Goal: Task Accomplishment & Management: Use online tool/utility

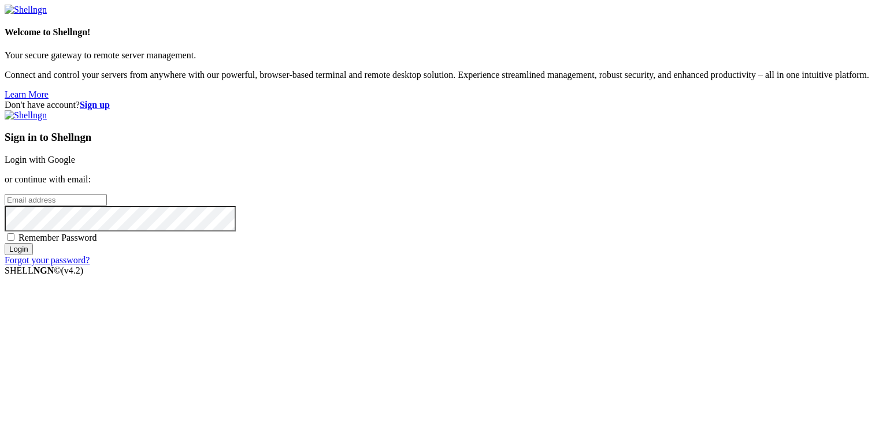
click at [75, 155] on link "Login with Google" at bounding box center [40, 160] width 71 height 10
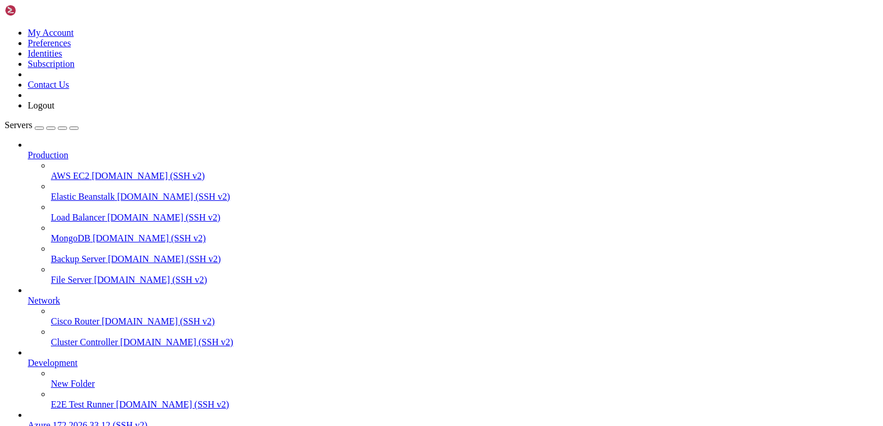
scroll to position [101, 0]
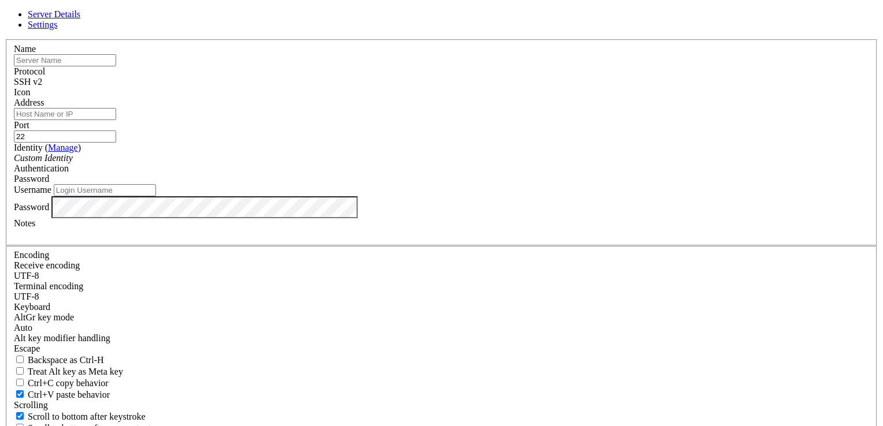
click at [116, 66] on input "text" at bounding box center [65, 60] width 102 height 12
type input "MV2-WEB-STARTUP-YUDISNEY"
click at [116, 120] on input "Address" at bounding box center [65, 114] width 102 height 12
click at [156, 196] on input "Username" at bounding box center [105, 190] width 102 height 12
type input "adminweb2"
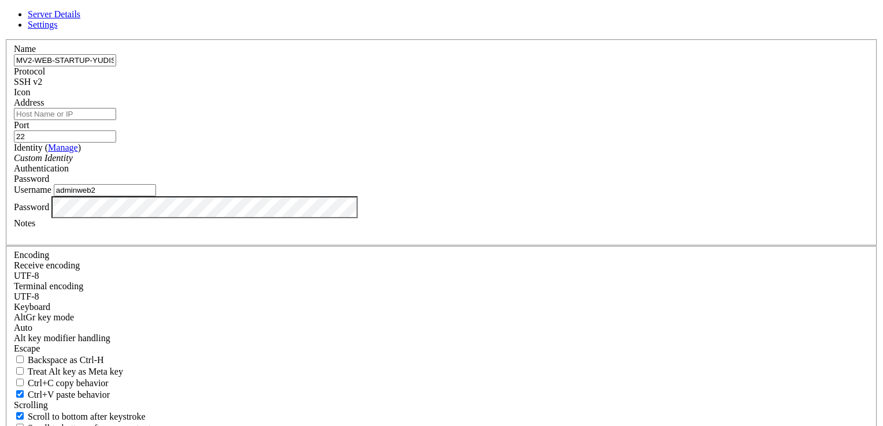
click at [656, 298] on div "Server Details Settings Name MV2-WEB-STARTUP-YUDISNEY Protocol SSH v2 Icon" at bounding box center [442, 247] width 874 height 477
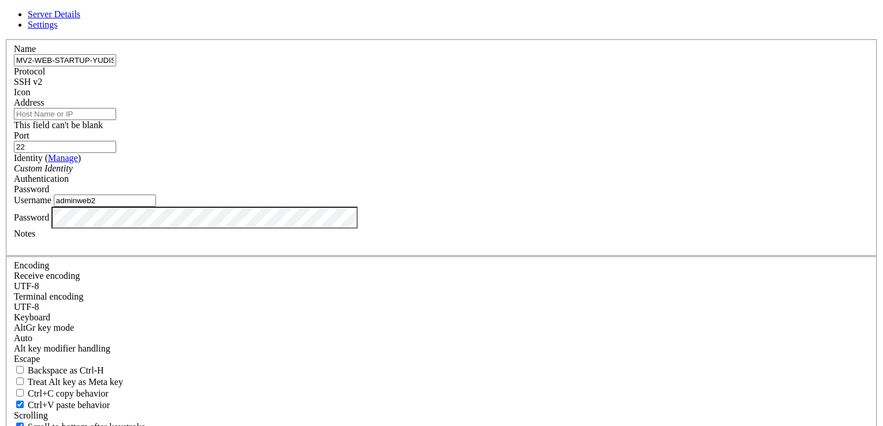
click at [116, 120] on input "Address" at bounding box center [65, 114] width 102 height 12
paste input "68.211.112.81"
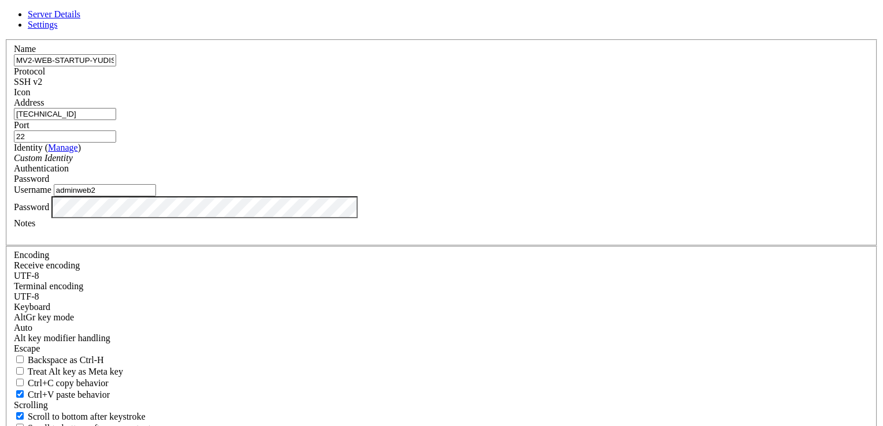
type input "68.211.112.81"
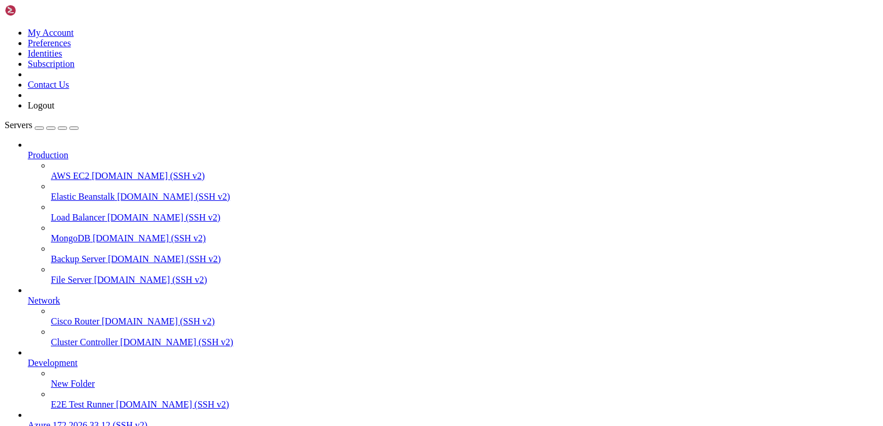
scroll to position [131, 0]
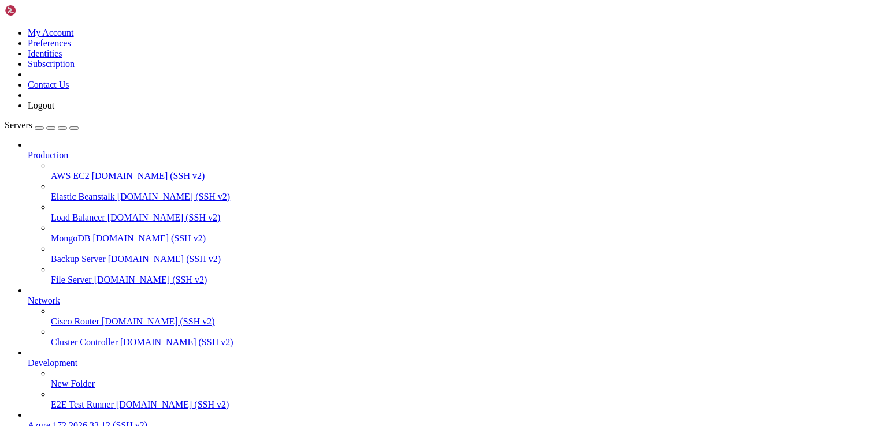
scroll to position [0, 0]
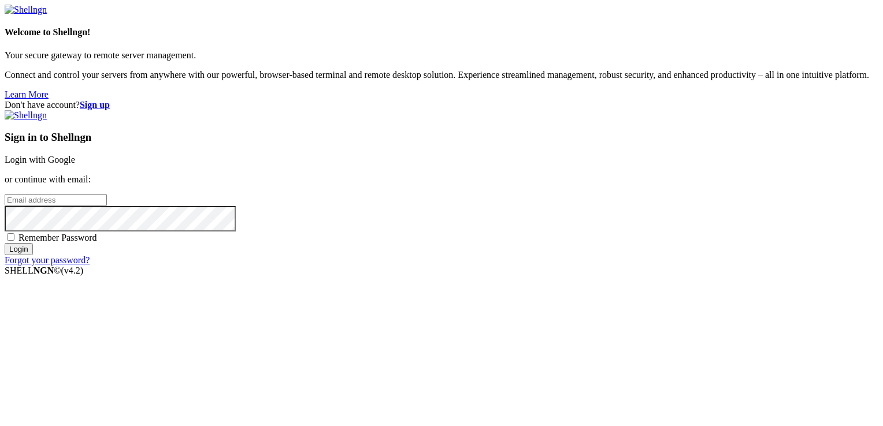
type input "adminweb2"
click at [33, 255] on input "Login" at bounding box center [19, 249] width 28 height 12
click at [707, 266] on div "Don't have account? Sign up Sign in to Shellngn Login with Google or continue w…" at bounding box center [442, 183] width 874 height 166
click at [75, 156] on link "Login with Google" at bounding box center [40, 160] width 71 height 10
type input "adminweb2"
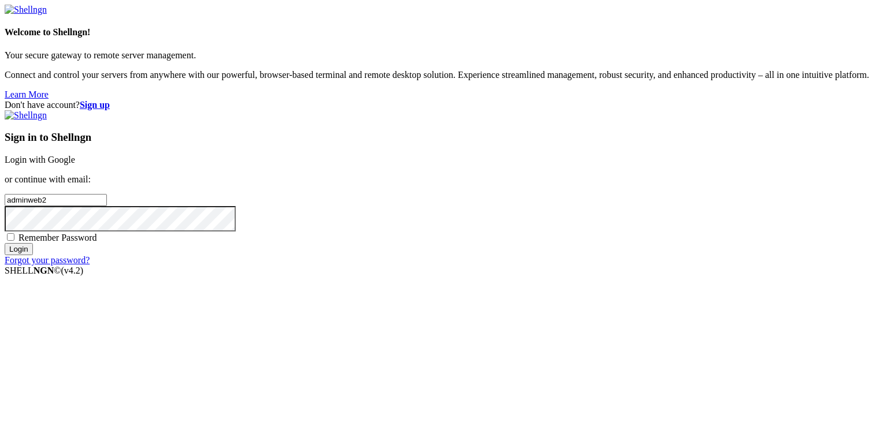
drag, startPoint x: 526, startPoint y: 211, endPoint x: 448, endPoint y: 210, distance: 77.4
click at [448, 210] on div "Don't have account? Sign up Sign in to Shellngn Login with Google or continue w…" at bounding box center [442, 183] width 874 height 166
click at [744, 266] on div "Don't have account? Sign up Sign in to Shellngn Login with Google or continue w…" at bounding box center [442, 183] width 874 height 166
click at [75, 155] on link "Login with Google" at bounding box center [40, 160] width 71 height 10
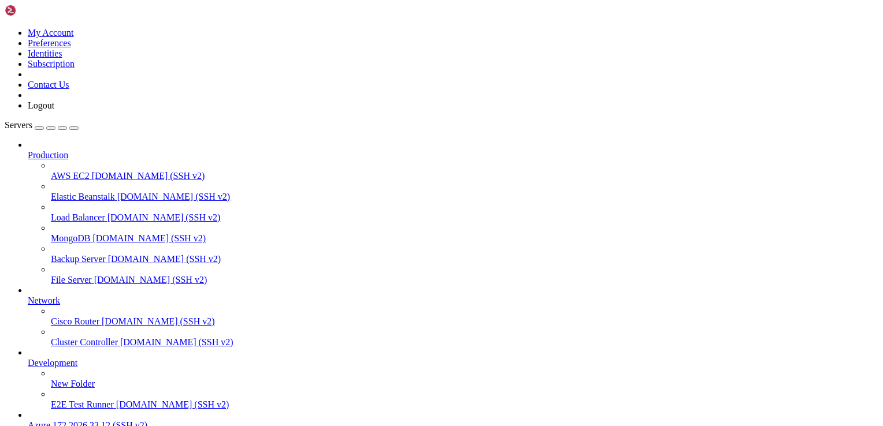
drag, startPoint x: 16, startPoint y: 712, endPoint x: 163, endPoint y: 756, distance: 153.9
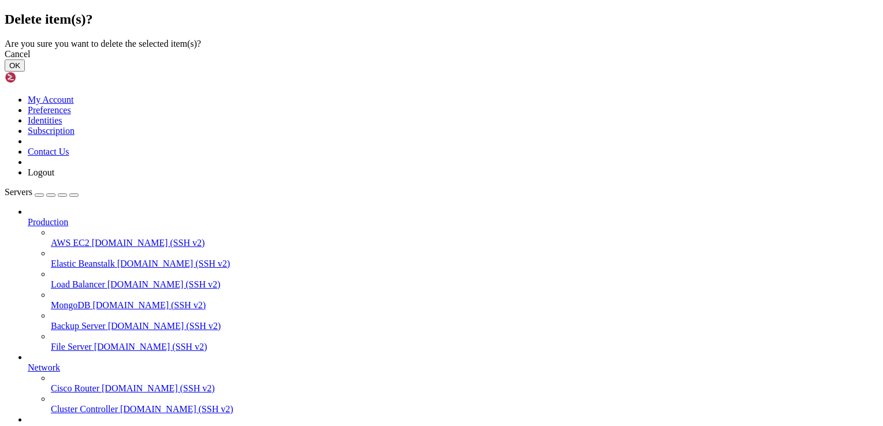
click at [25, 72] on button "OK" at bounding box center [15, 66] width 20 height 12
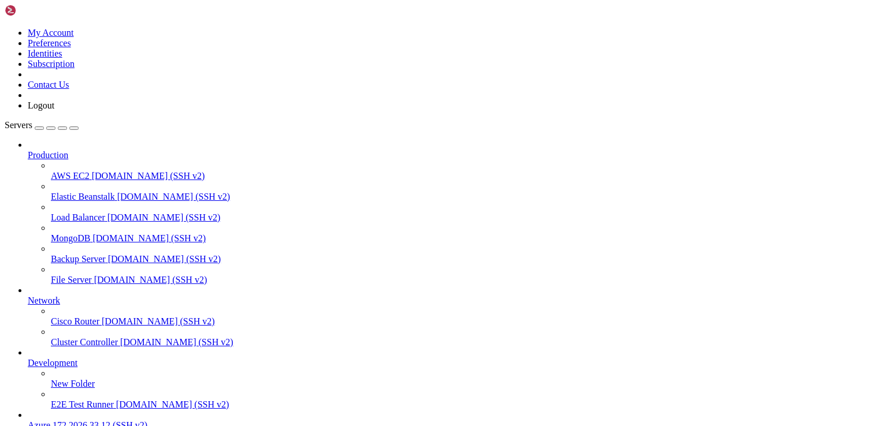
scroll to position [101, 0]
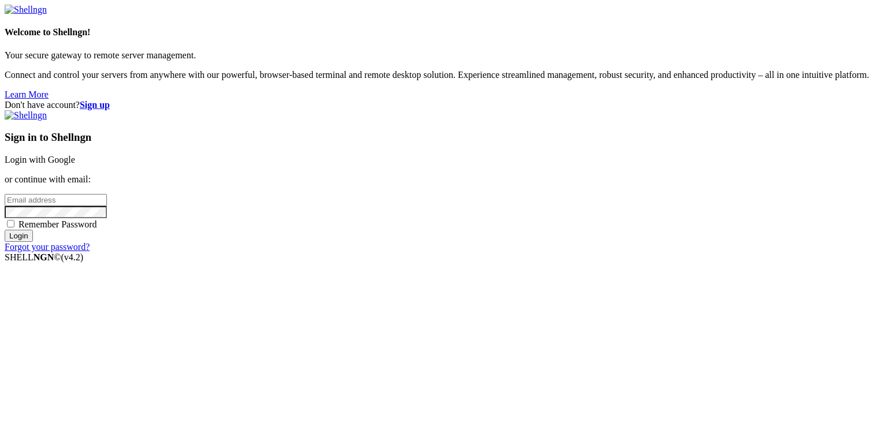
type input "adminweb2"
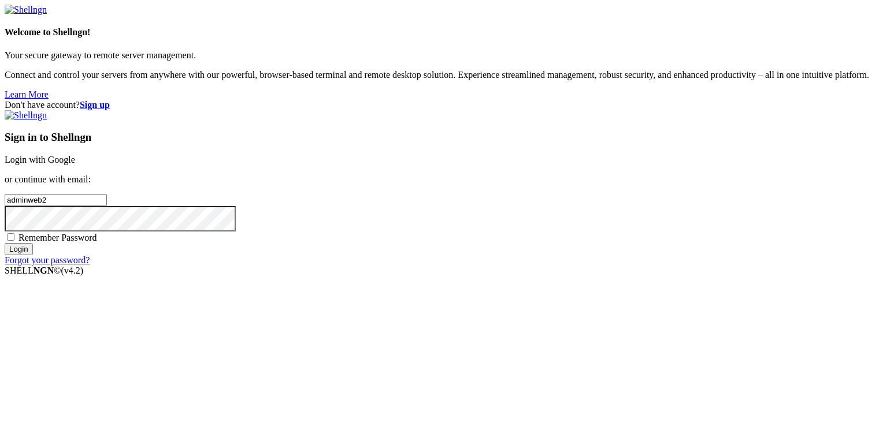
drag, startPoint x: 513, startPoint y: 209, endPoint x: 453, endPoint y: 226, distance: 61.8
click at [453, 226] on div "Don't have account? Sign up Sign in to Shellngn Login with Google or continue w…" at bounding box center [442, 183] width 874 height 166
click at [75, 157] on link "Login with Google" at bounding box center [40, 160] width 71 height 10
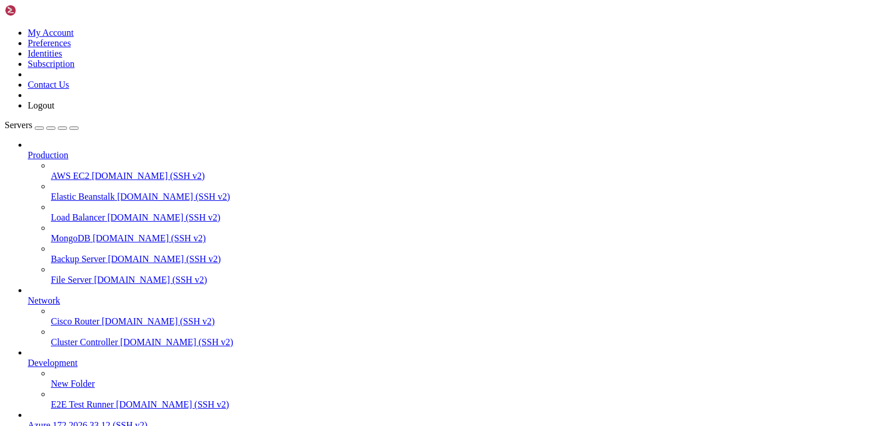
drag, startPoint x: 61, startPoint y: 706, endPoint x: 221, endPoint y: 714, distance: 160.9
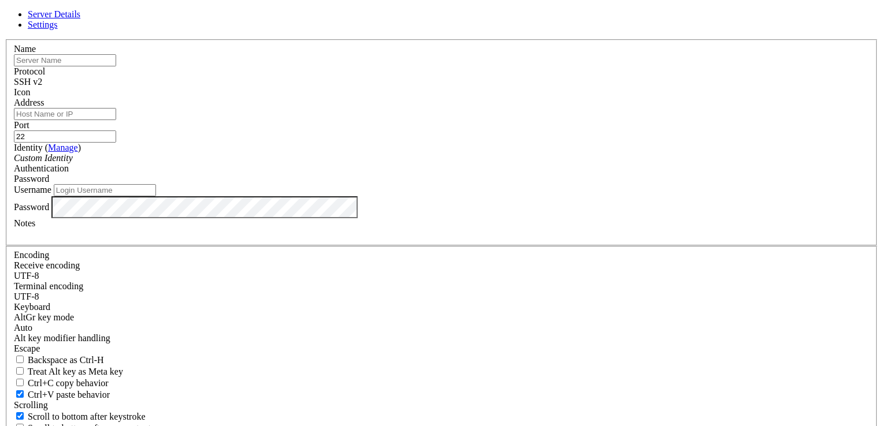
click at [116, 66] on input "text" at bounding box center [65, 60] width 102 height 12
type input "yudisney dominguez"
click at [156, 196] on input "Username" at bounding box center [105, 190] width 102 height 12
type input "MV1-WEB_STARTUP_YUDISNEY"
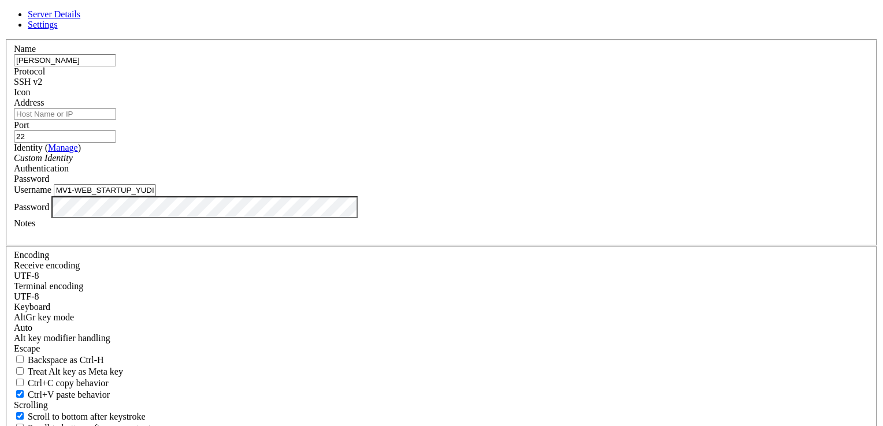
click at [807, 366] on div "Server Details Settings Name yudisney dominguez Protocol SSH v2 Icon" at bounding box center [442, 247] width 874 height 477
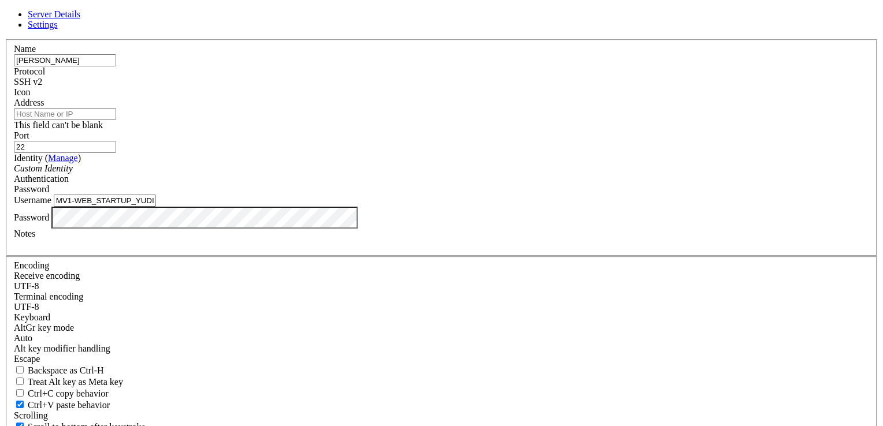
paste input "20.57.0.181"
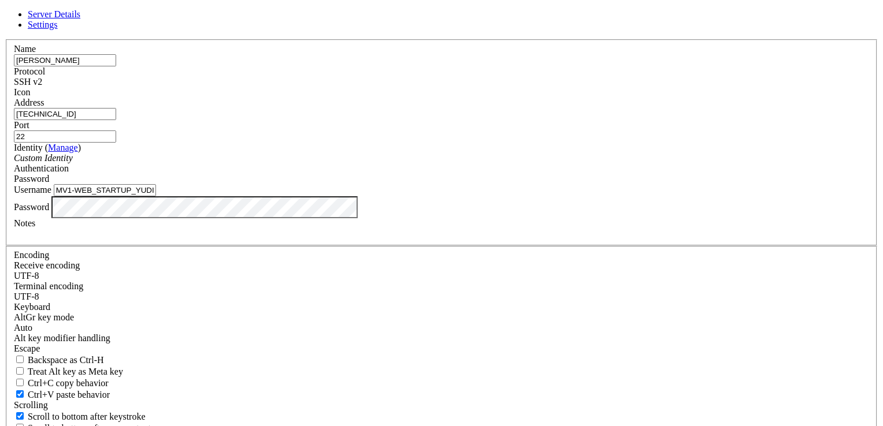
type input "20.57.0.181"
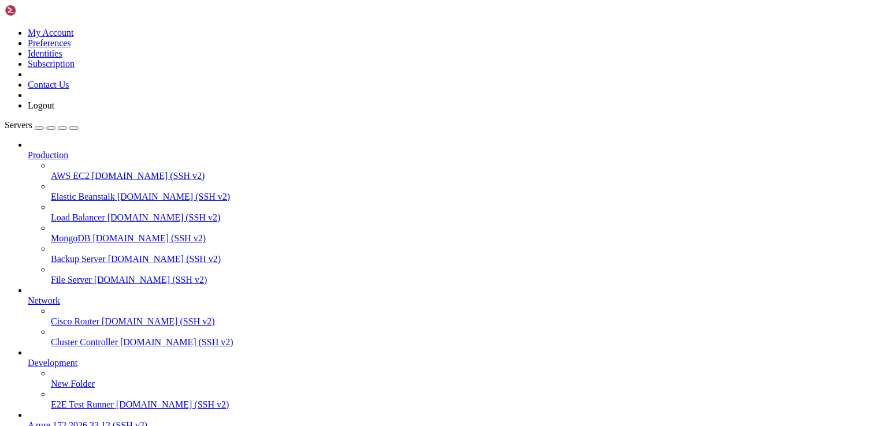
scroll to position [131, 0]
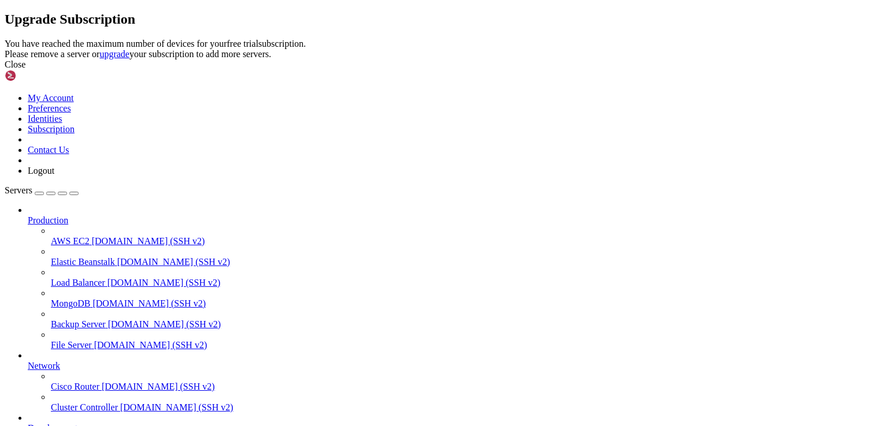
click at [578, 70] on div "Close" at bounding box center [442, 65] width 874 height 10
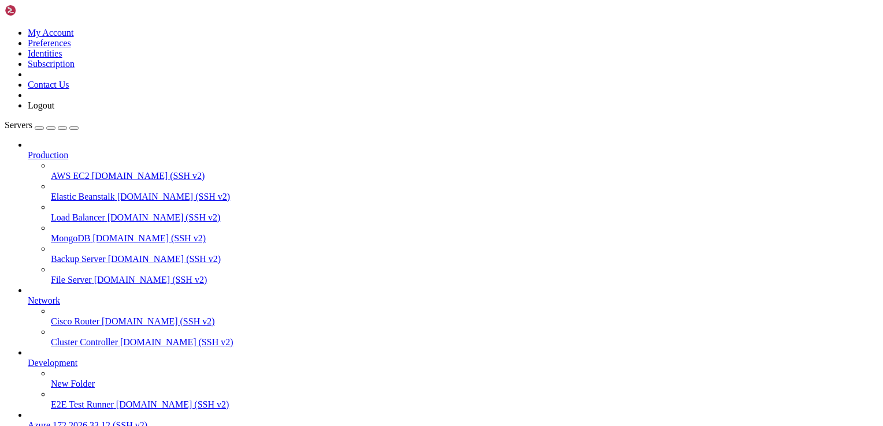
scroll to position [131, 0]
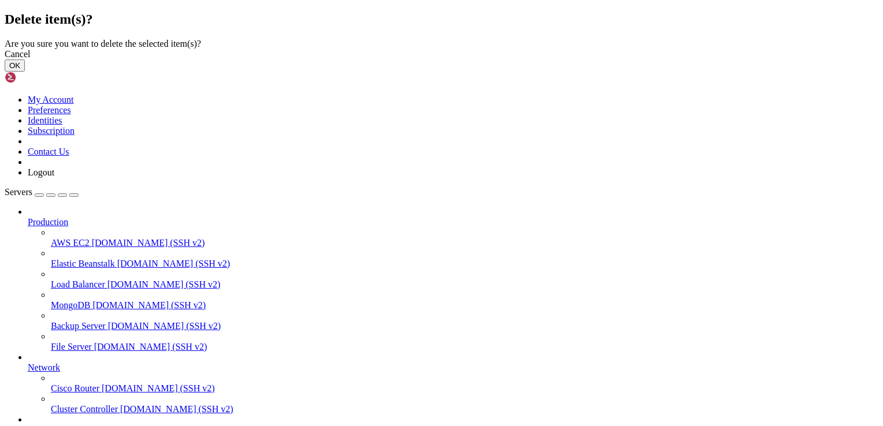
click at [25, 72] on button "OK" at bounding box center [15, 66] width 20 height 12
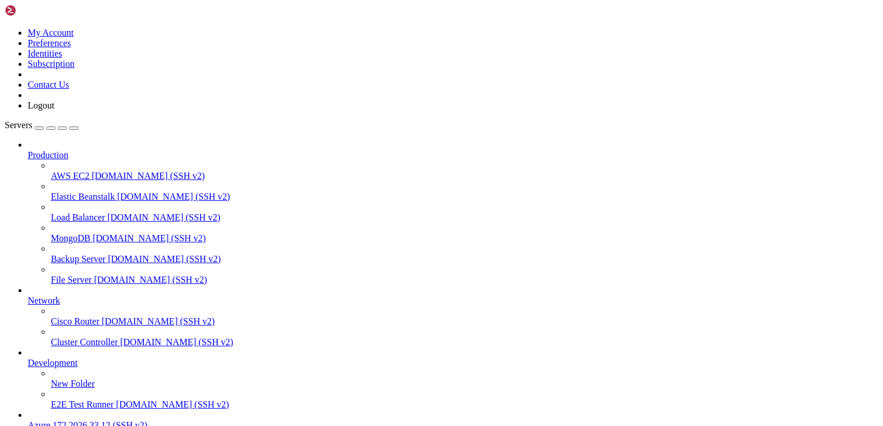
scroll to position [101, 0]
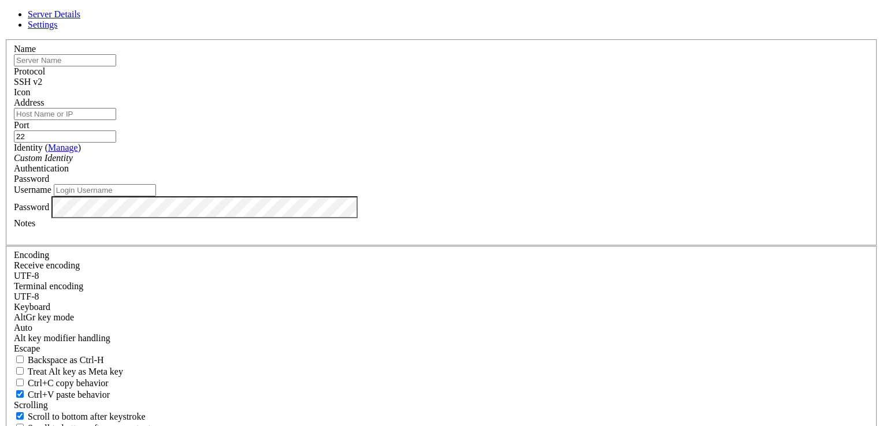
paste input "10.0.0.4"
type input "10.0.0.4"
click at [116, 66] on input "text" at bounding box center [65, 60] width 102 height 12
click at [116, 66] on input "MV2-WEB-STARTUP-YUDISNEY" at bounding box center [65, 60] width 102 height 12
type input "MV1-WEB-STARTUP-YUDISNEY"
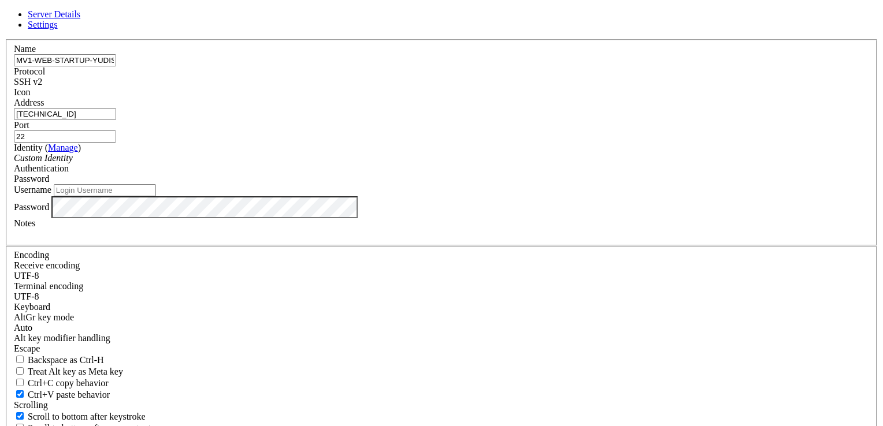
drag, startPoint x: 320, startPoint y: 147, endPoint x: 266, endPoint y: 149, distance: 54.3
click at [266, 149] on div "Server Details Settings Name MV1-WEB-STARTUP-YUDISNEY Protocol SSH v2 Icon" at bounding box center [442, 247] width 874 height 477
paste input "[TECHNICAL_ID]"
type input "[TECHNICAL_ID]"
click at [452, 164] on div "Custom Identity" at bounding box center [441, 158] width 855 height 10
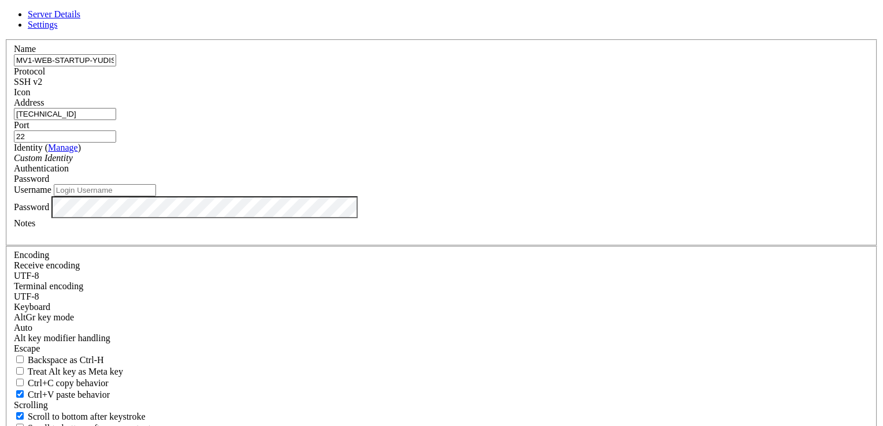
click at [452, 164] on div "Custom Identity" at bounding box center [441, 158] width 855 height 10
click at [49, 184] on span at bounding box center [49, 179] width 0 height 10
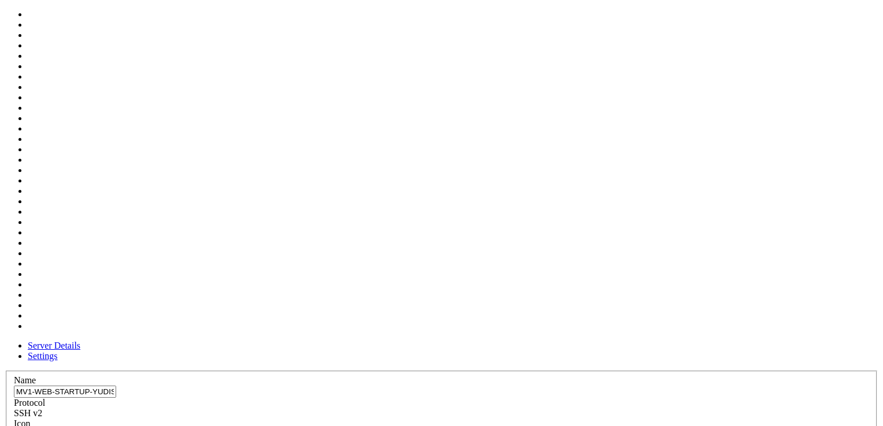
click at [587, 426] on div at bounding box center [441, 429] width 855 height 0
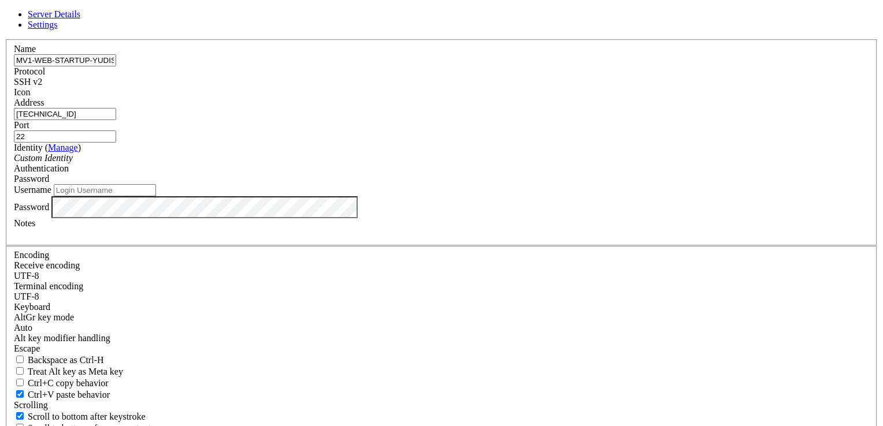
click at [587, 98] on div at bounding box center [441, 98] width 855 height 0
click at [156, 196] on input "Username" at bounding box center [105, 190] width 102 height 12
drag, startPoint x: 298, startPoint y: 104, endPoint x: 411, endPoint y: 113, distance: 113.1
click at [116, 66] on input "MV1-WEB-STARTUP-YUDISNEY" at bounding box center [65, 60] width 102 height 12
paste input "MV1-WEB-STARTUP-YUDISNEY"
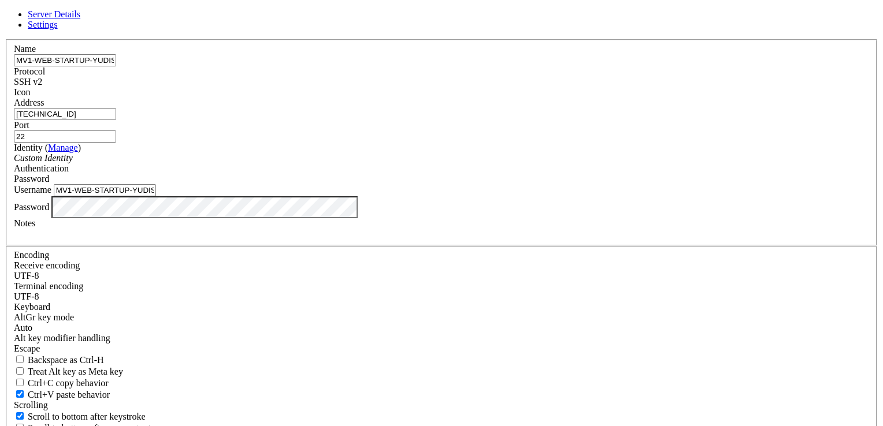
type input "MV1-WEB-STARTUP-YUDISNEY"
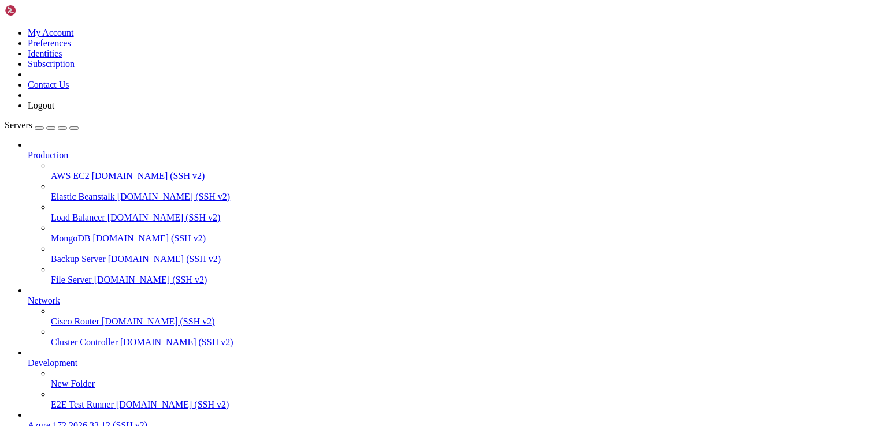
scroll to position [131, 0]
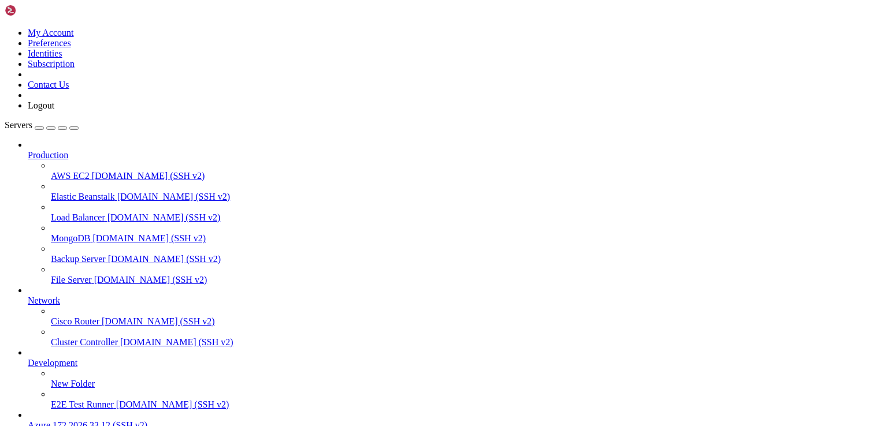
scroll to position [0, 0]
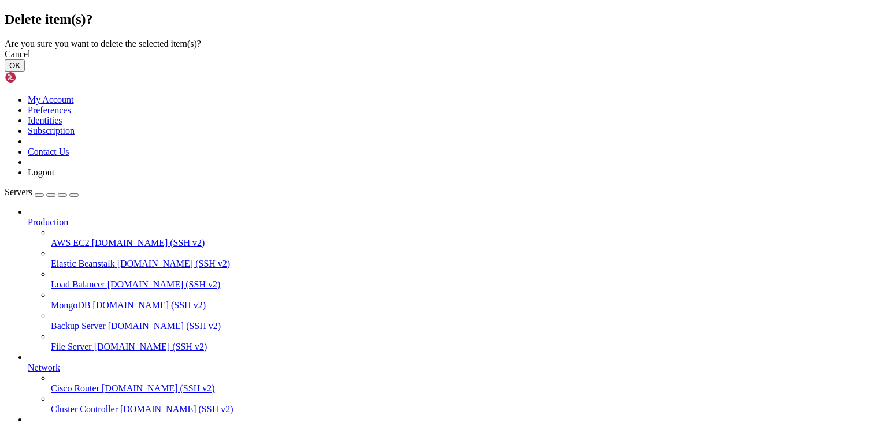
click at [25, 72] on button "OK" at bounding box center [15, 66] width 20 height 12
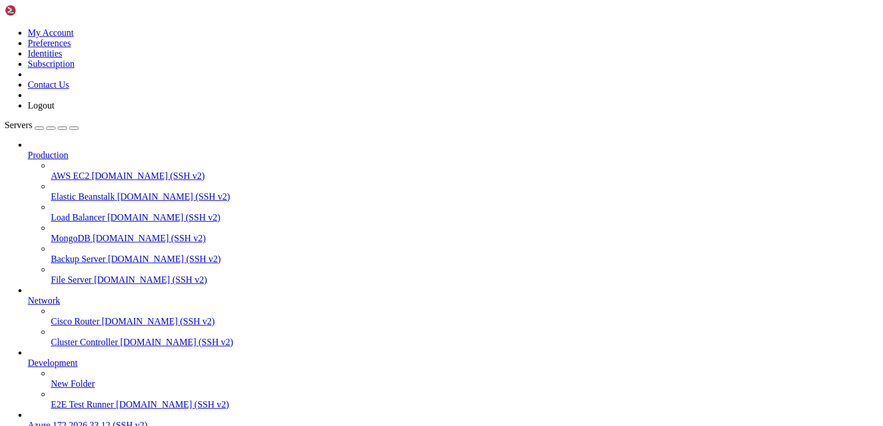
scroll to position [101, 0]
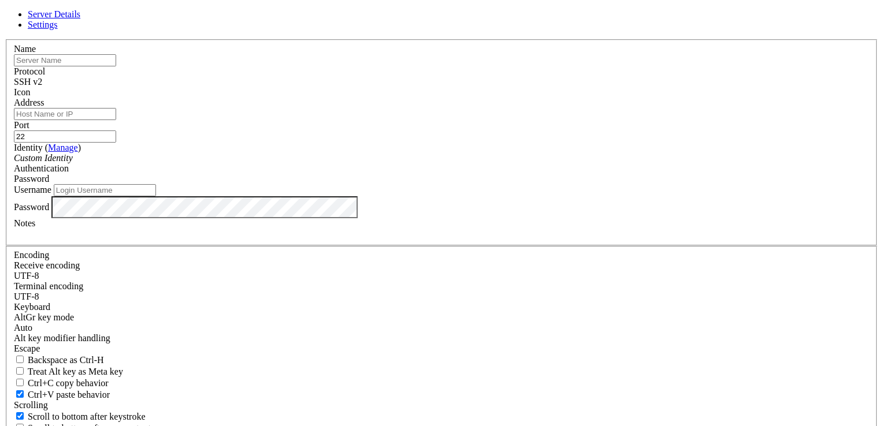
paste input "MV2-WEB-STARTUP-YUDISNEY"
type input "MV2-WEB-STARTUP-YUDISNEY"
click at [116, 120] on input "Address" at bounding box center [65, 114] width 102 height 12
paste input "[TECHNICAL_ID]"
type input "[TECHNICAL_ID]"
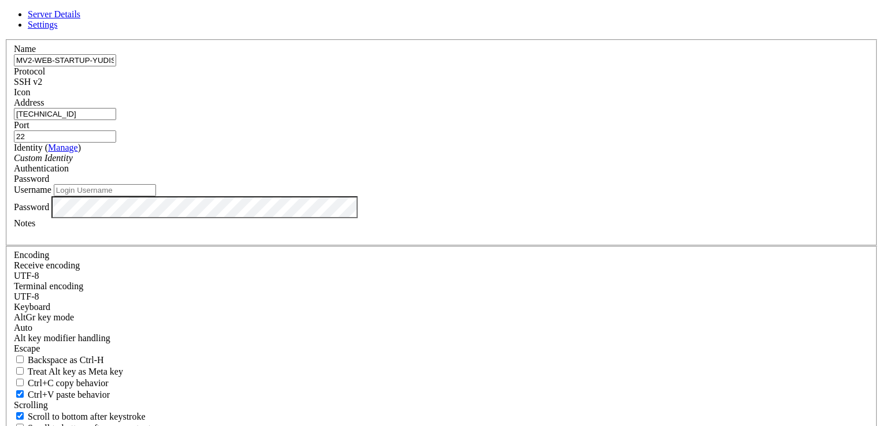
click at [156, 196] on input "Username" at bounding box center [105, 190] width 102 height 12
drag, startPoint x: 344, startPoint y: 301, endPoint x: 342, endPoint y: 295, distance: 7.0
click at [35, 228] on label "Notes" at bounding box center [24, 223] width 21 height 10
click at [156, 196] on input "adminweb1" at bounding box center [105, 190] width 102 height 12
type input "adminweb2"
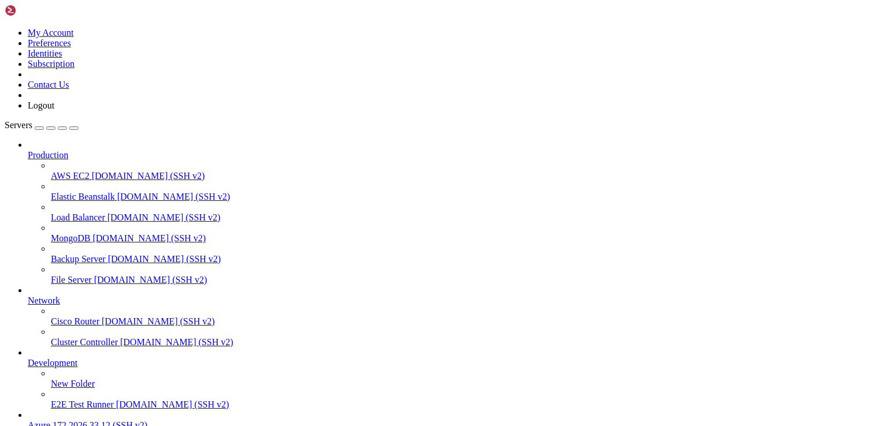
scroll to position [131, 0]
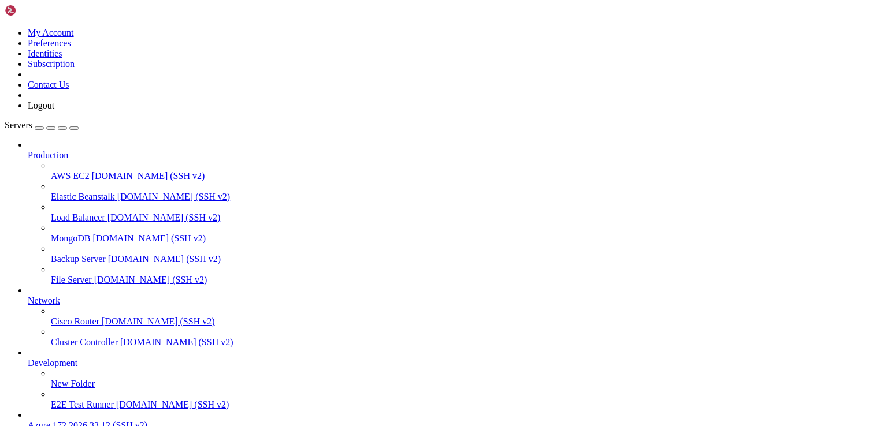
scroll to position [131, 0]
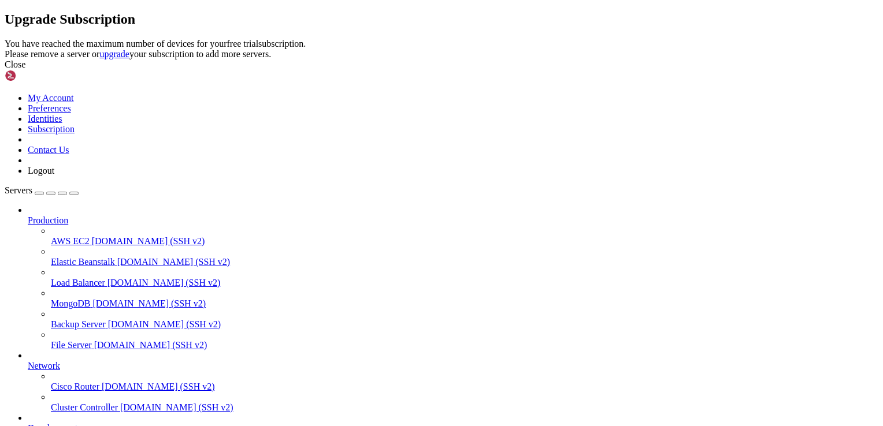
click at [571, 70] on div "Close" at bounding box center [442, 65] width 874 height 10
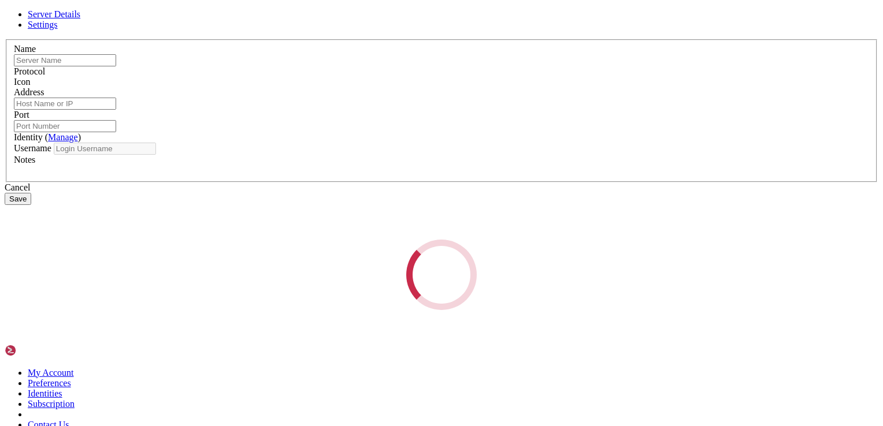
type input "MV2-WEB-STARTUP-YUDISNEY"
type input "[TECHNICAL_ID]"
type input "22"
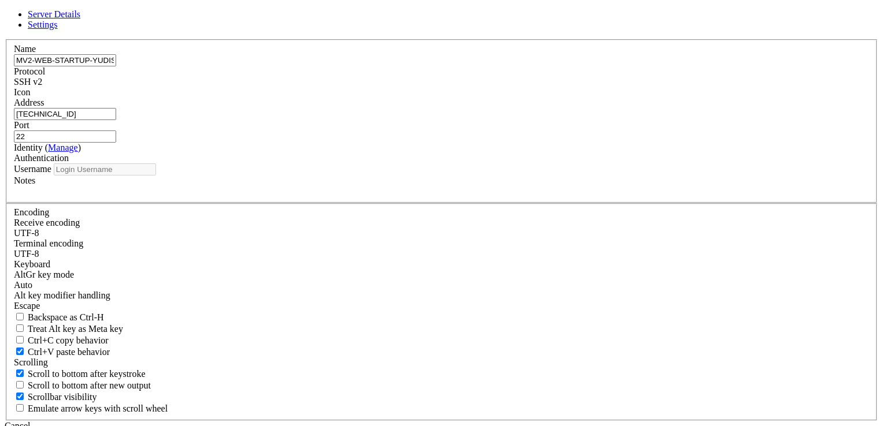
type input "adminweb2"
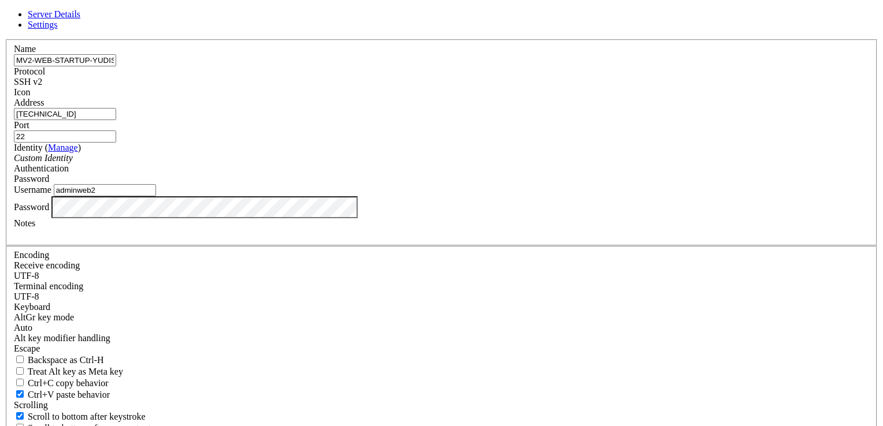
drag, startPoint x: 340, startPoint y: 261, endPoint x: 309, endPoint y: 266, distance: 31.6
click at [326, 218] on div "Password" at bounding box center [441, 207] width 855 height 22
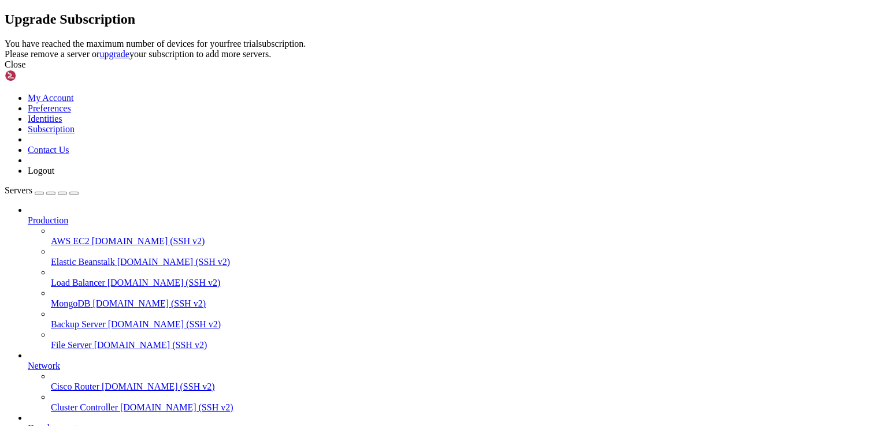
click at [570, 70] on div "Close" at bounding box center [442, 65] width 874 height 10
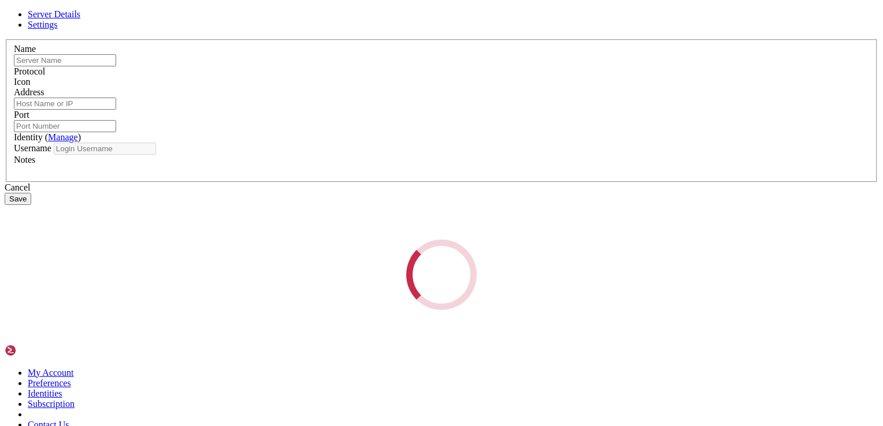
type input "MV2-WEB-STARTUP-YUDISNEY"
type input "[TECHNICAL_ID]"
type input "22"
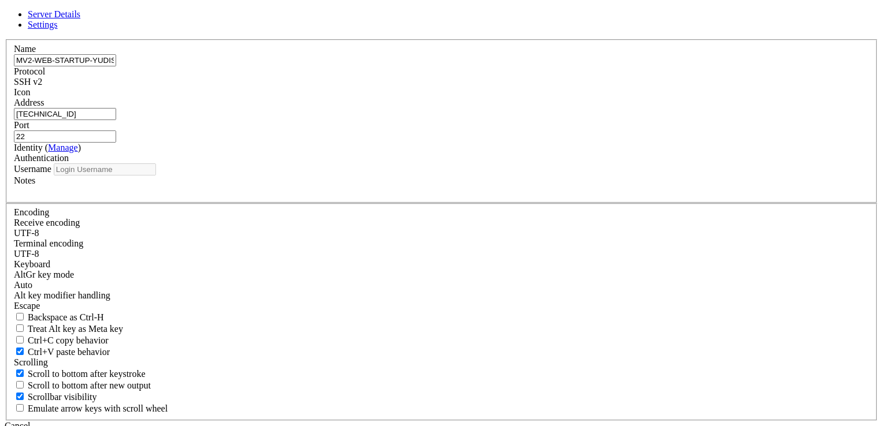
type input "adminweb2"
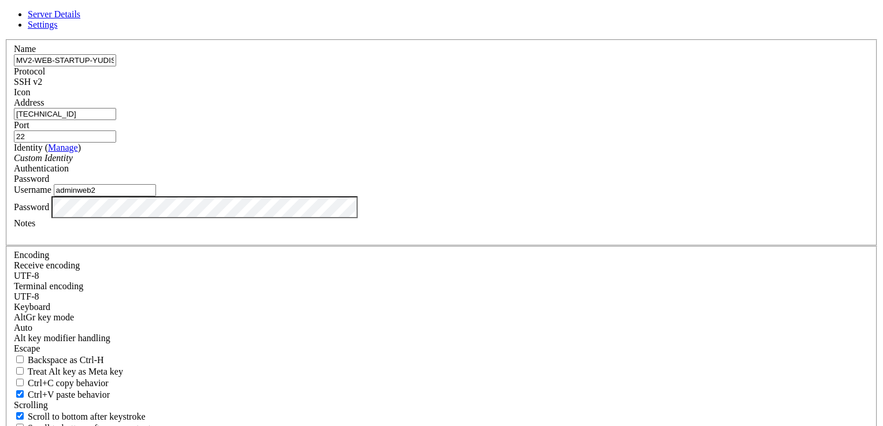
click at [587, 184] on div "Password" at bounding box center [441, 179] width 855 height 10
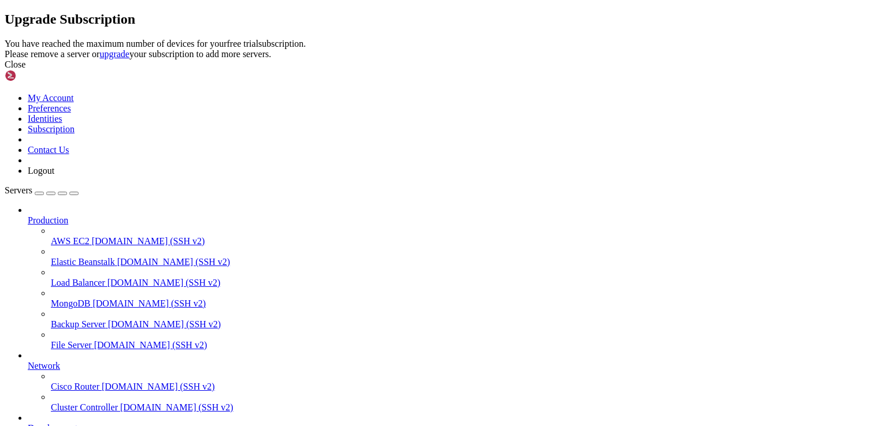
drag, startPoint x: 567, startPoint y: 257, endPoint x: 332, endPoint y: 340, distance: 249.3
click at [413, 70] on div "Upgrade Subscription You have reached the maximum number of devices for your fr…" at bounding box center [442, 41] width 874 height 58
click at [571, 70] on div "Close" at bounding box center [442, 65] width 874 height 10
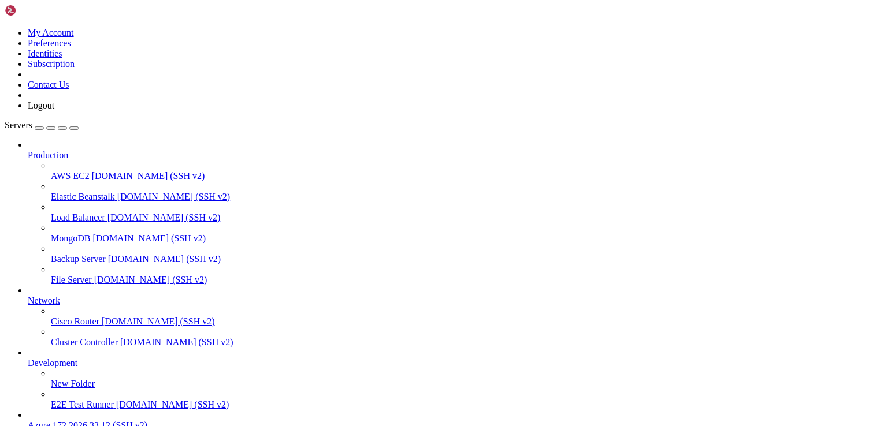
drag, startPoint x: 331, startPoint y: 183, endPoint x: 184, endPoint y: 127, distance: 156.8
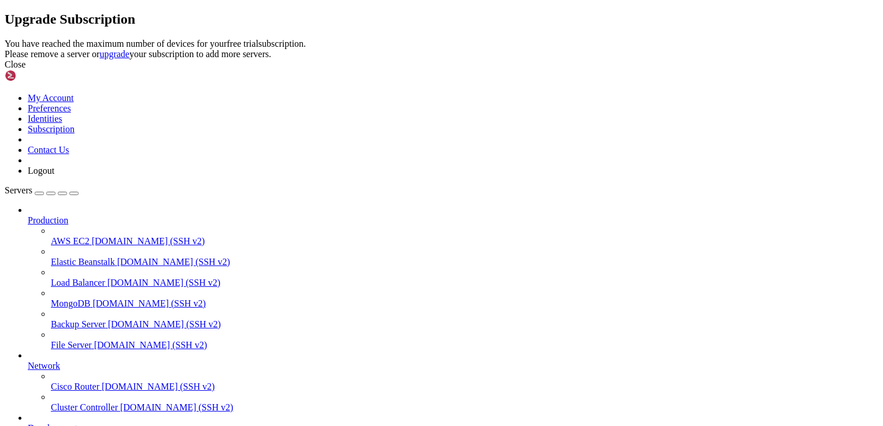
click at [559, 70] on div "Close" at bounding box center [442, 65] width 874 height 10
